Goal: Navigation & Orientation: Find specific page/section

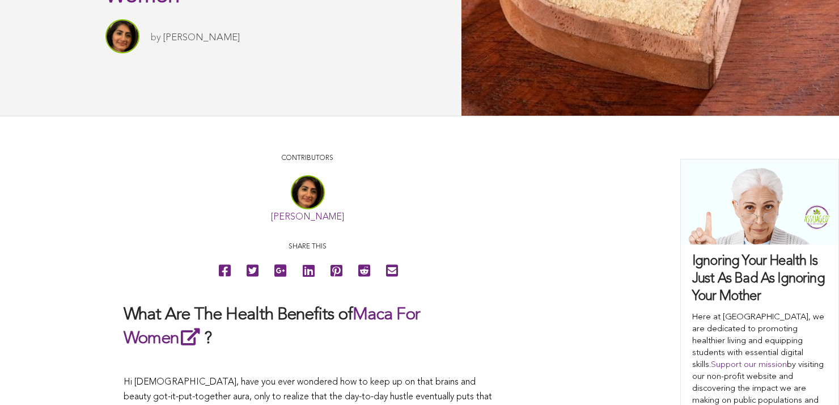
click at [271, 222] on link "[PERSON_NAME]" at bounding box center [307, 217] width 73 height 9
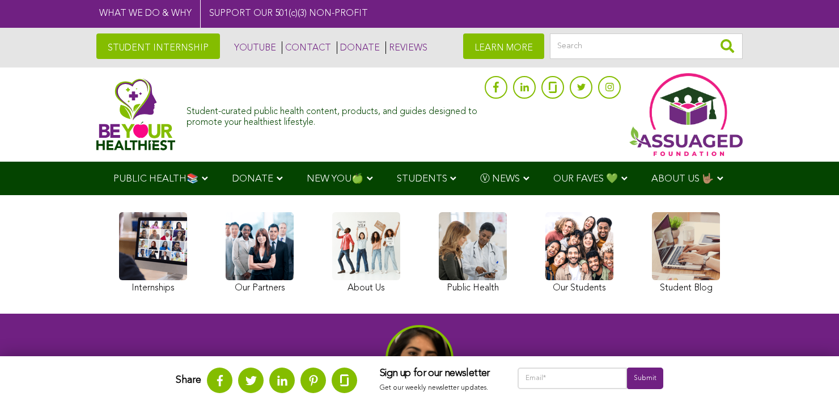
click at [282, 46] on link "CONTACT" at bounding box center [306, 47] width 49 height 12
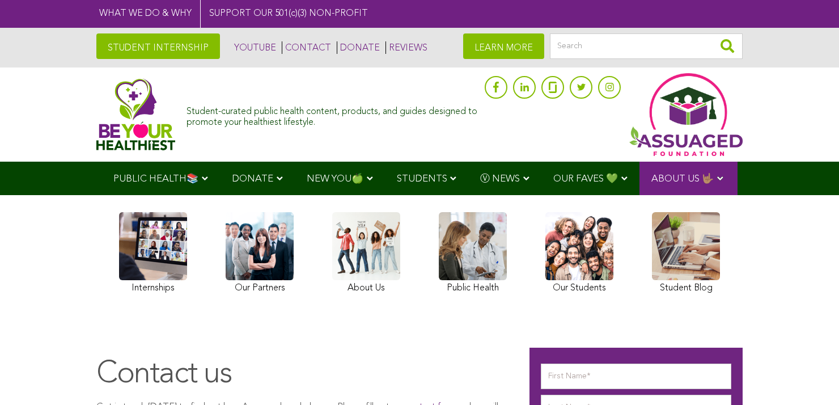
click at [553, 175] on span "OUR FAVES 💚" at bounding box center [585, 179] width 65 height 10
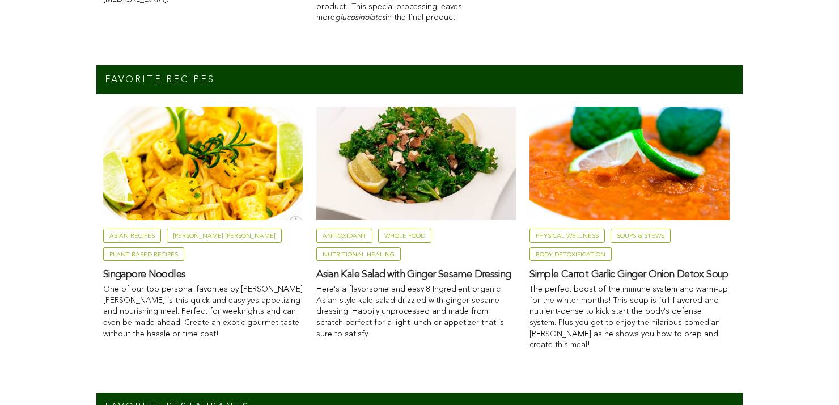
scroll to position [894, 0]
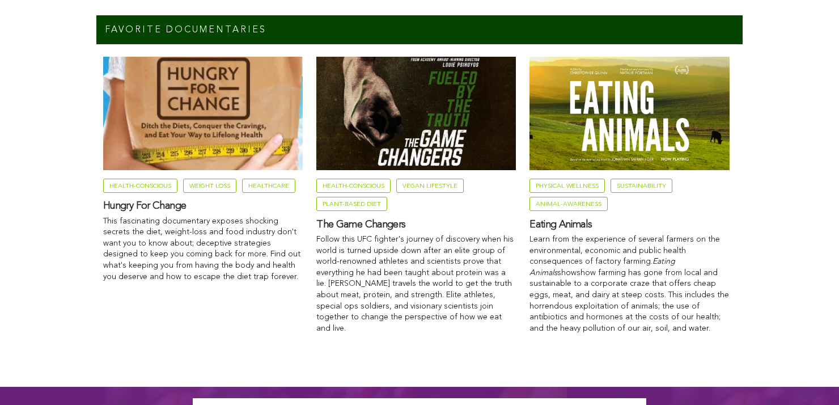
scroll to position [1765, 0]
